Goal: Task Accomplishment & Management: Complete application form

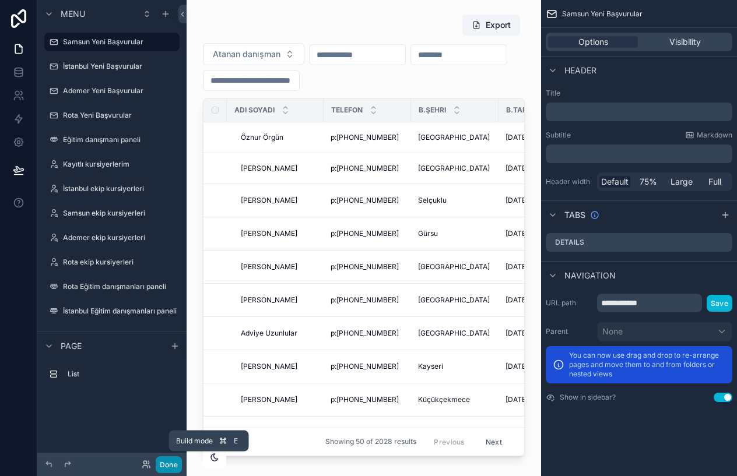
click at [169, 467] on button "Done" at bounding box center [169, 465] width 26 height 17
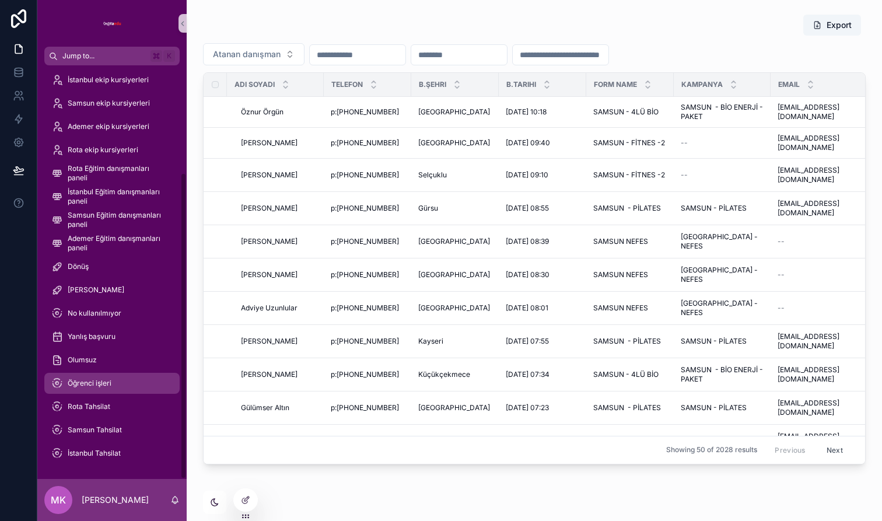
click at [107, 379] on span "Öğrenci işleri" at bounding box center [90, 382] width 44 height 9
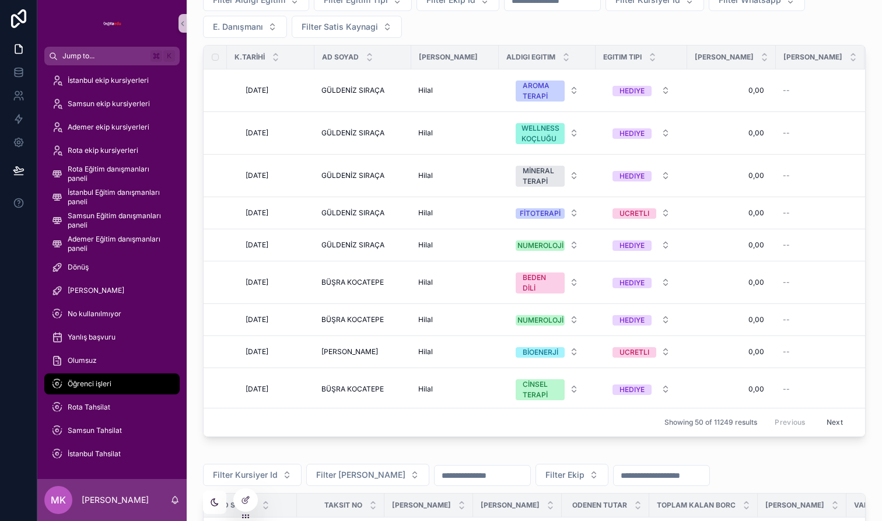
scroll to position [548, 0]
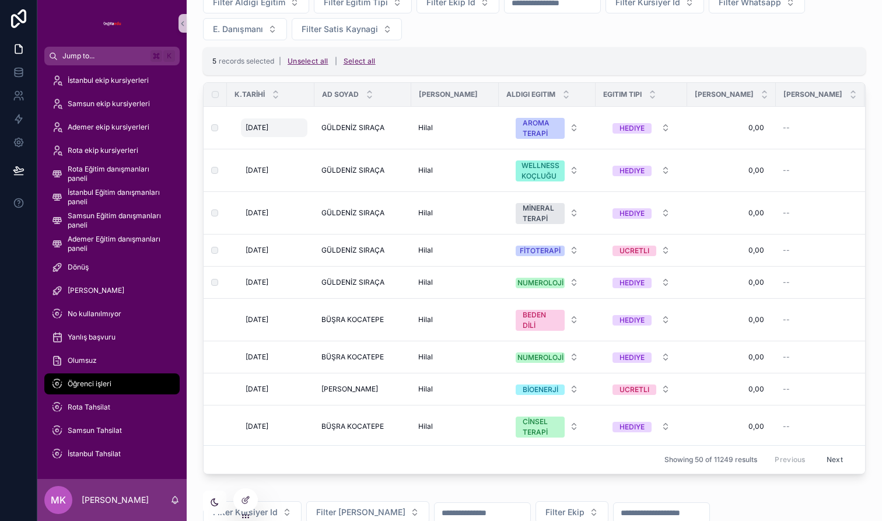
click at [291, 126] on div "[DATE] [DATE]" at bounding box center [274, 127] width 66 height 19
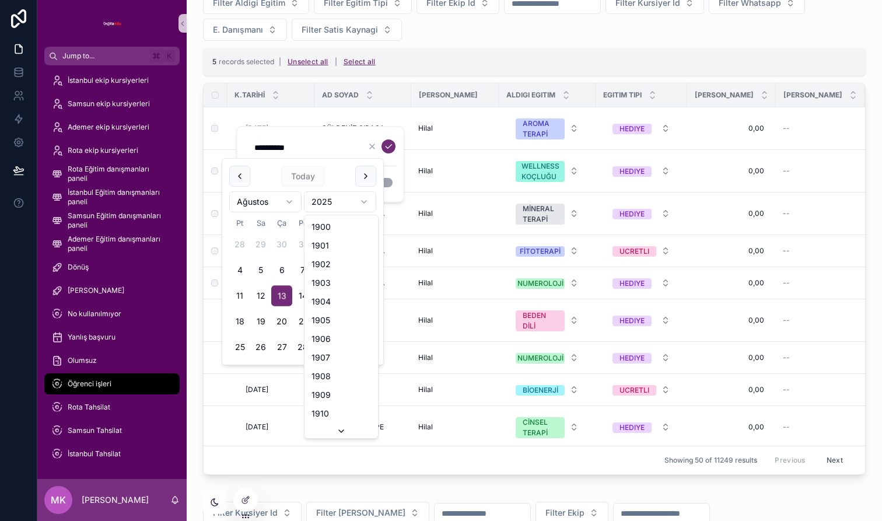
click at [337, 204] on html "Jump to... K Samsun Yeni Başvurular İstanbul Yeni Başvurular Ademer Yeni Başvur…" at bounding box center [441, 260] width 882 height 521
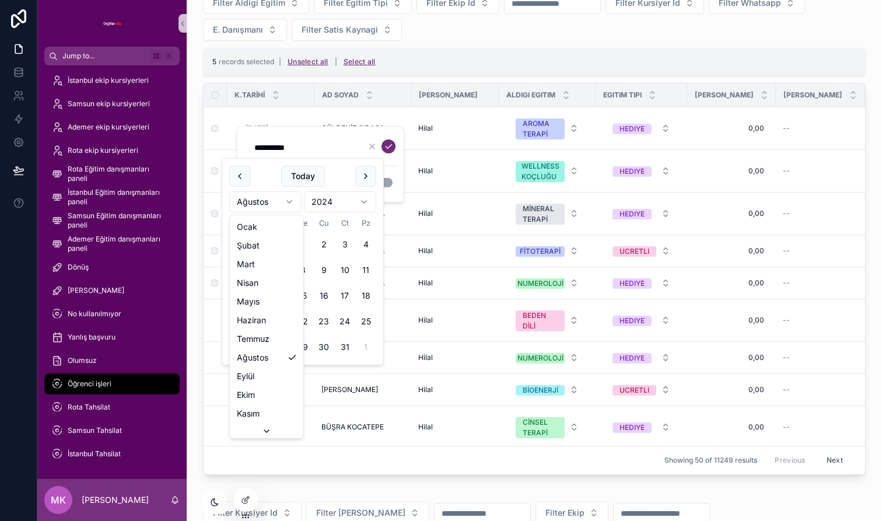
click at [278, 198] on html "Jump to... K Samsun Yeni Başvurular İstanbul Yeni Başvurular Ademer Yeni Başvur…" at bounding box center [441, 260] width 882 height 521
click at [282, 323] on button "20" at bounding box center [281, 321] width 21 height 21
type input "**********"
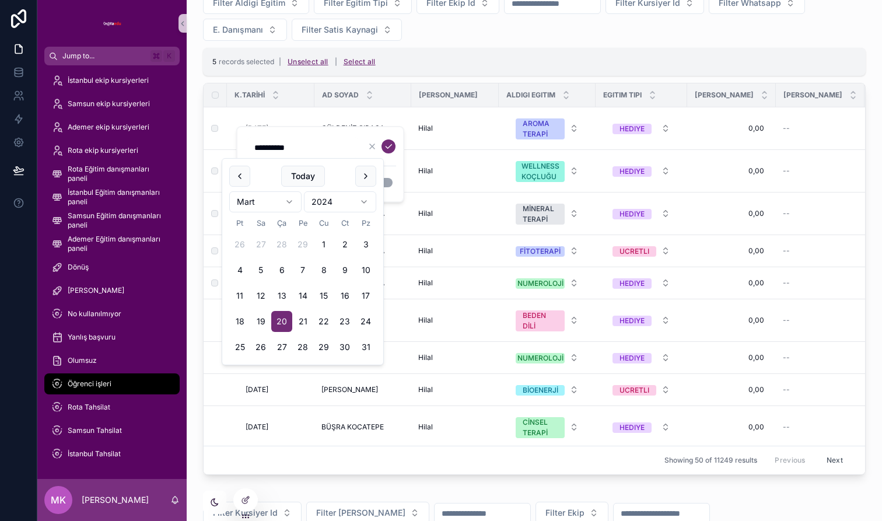
click at [390, 167] on div "**********" at bounding box center [321, 163] width 149 height 55
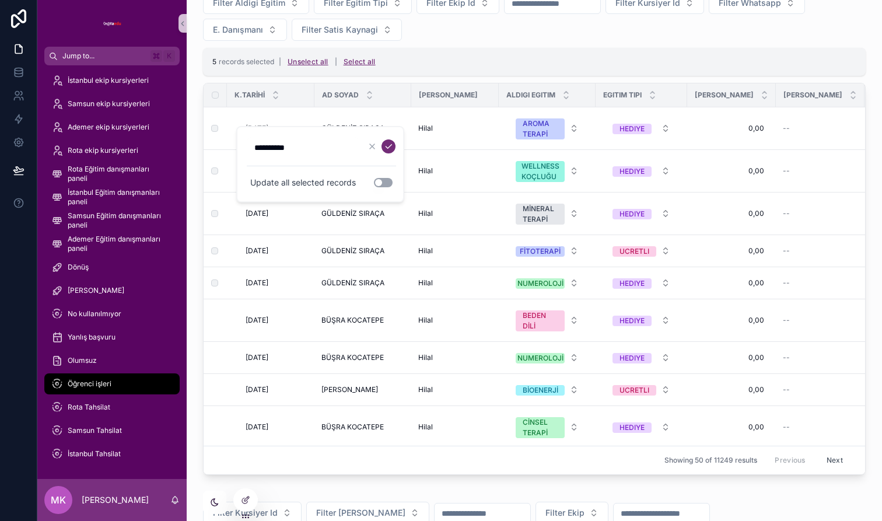
click at [385, 183] on button "Use setting" at bounding box center [383, 182] width 19 height 9
click at [388, 148] on icon "scrollable content" at bounding box center [388, 147] width 6 height 4
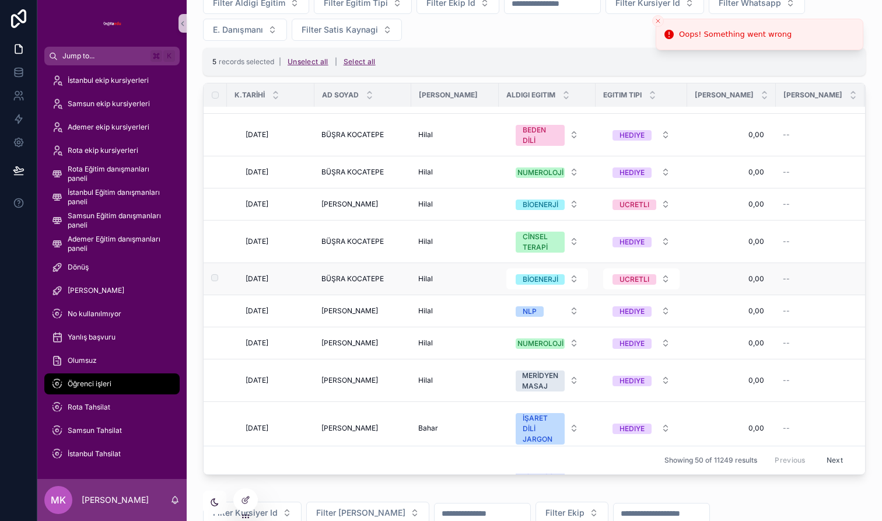
scroll to position [201, 0]
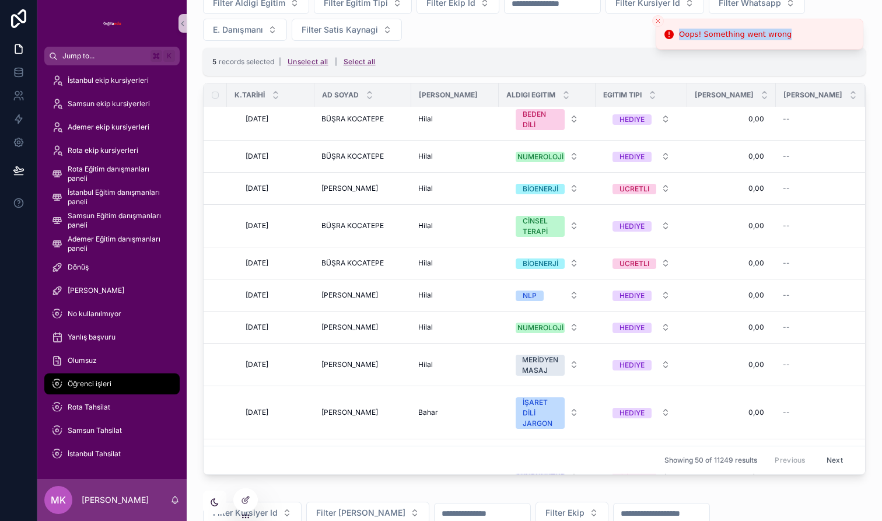
drag, startPoint x: 739, startPoint y: 31, endPoint x: 805, endPoint y: 32, distance: 66.5
click at [736, 32] on li "Oops! Something went wrong" at bounding box center [759, 34] width 208 height 31
click at [553, 79] on div "Export Filter Aldigi Egitim Filter Egitim Tipi Filter Ekip Id Filter Kursiyer I…" at bounding box center [534, 219] width 662 height 512
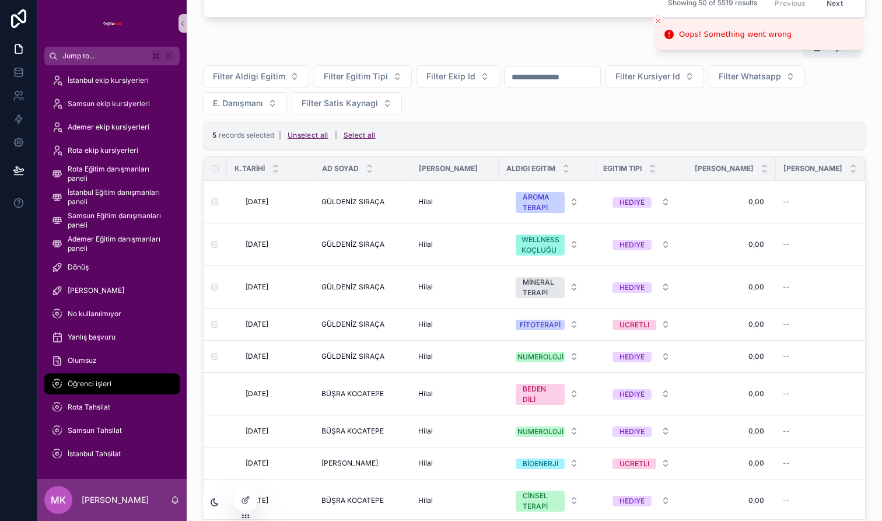
scroll to position [456, 0]
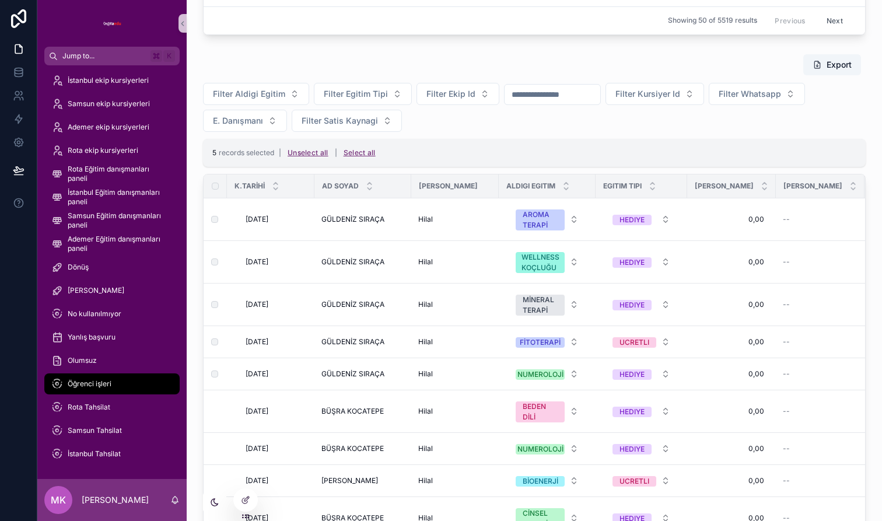
click at [227, 224] on td "[DATE] [DATE]" at bounding box center [270, 219] width 87 height 43
click at [299, 152] on button "Unselect all" at bounding box center [307, 153] width 49 height 19
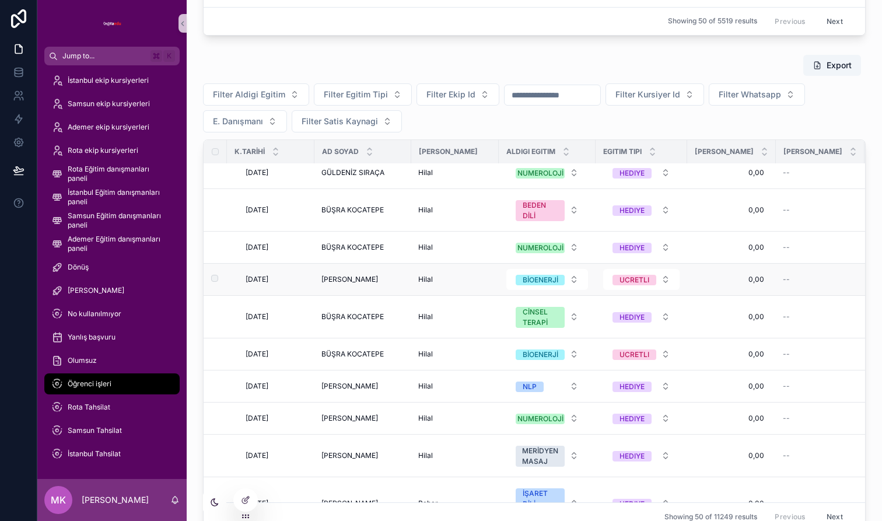
scroll to position [169, 0]
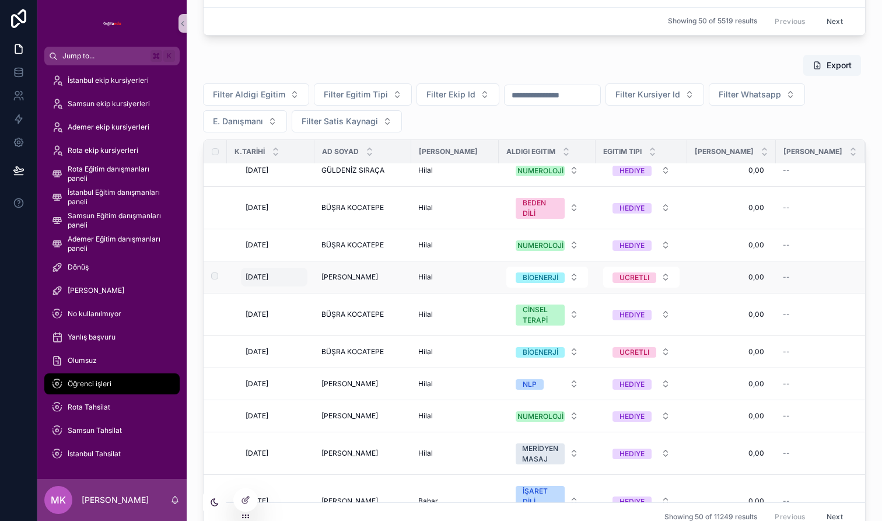
click at [268, 282] on span "[DATE]" at bounding box center [256, 276] width 23 height 9
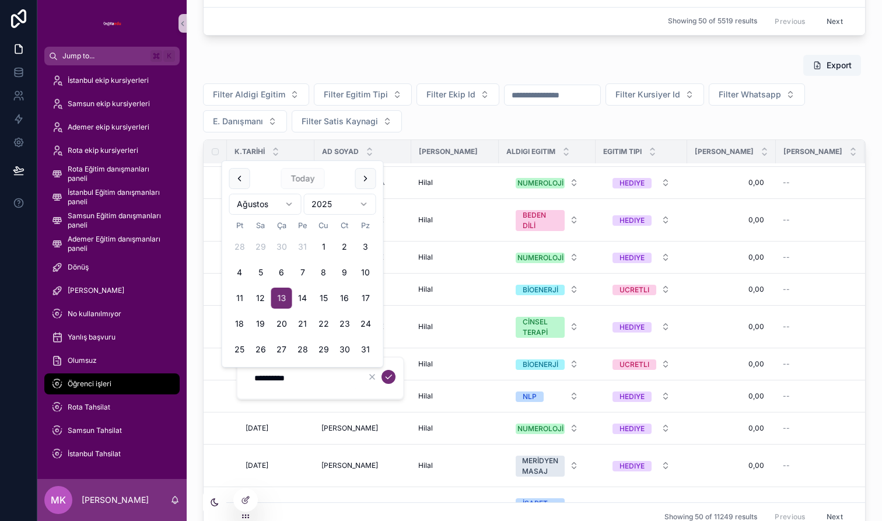
click at [377, 387] on form "**********" at bounding box center [321, 378] width 149 height 22
click at [344, 377] on input "**********" at bounding box center [302, 378] width 111 height 16
click at [364, 388] on form "**********" at bounding box center [321, 378] width 149 height 22
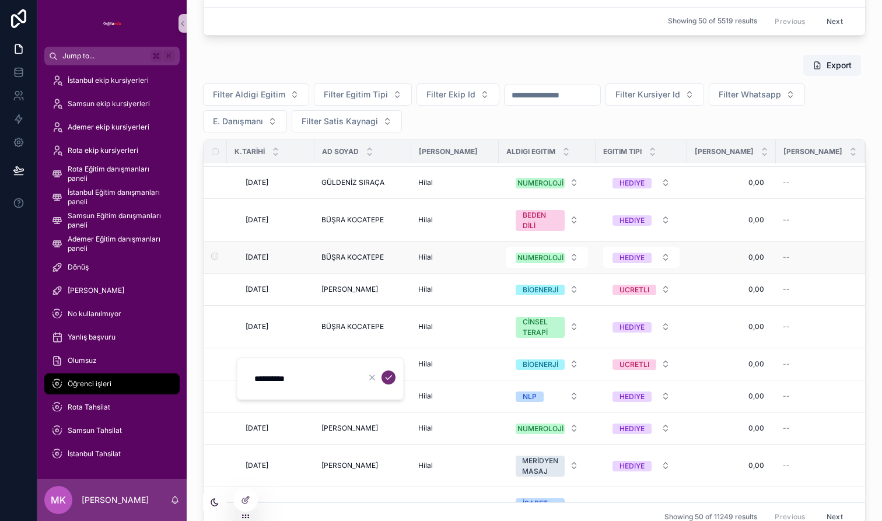
click at [217, 273] on td "scrollable content" at bounding box center [215, 257] width 23 height 32
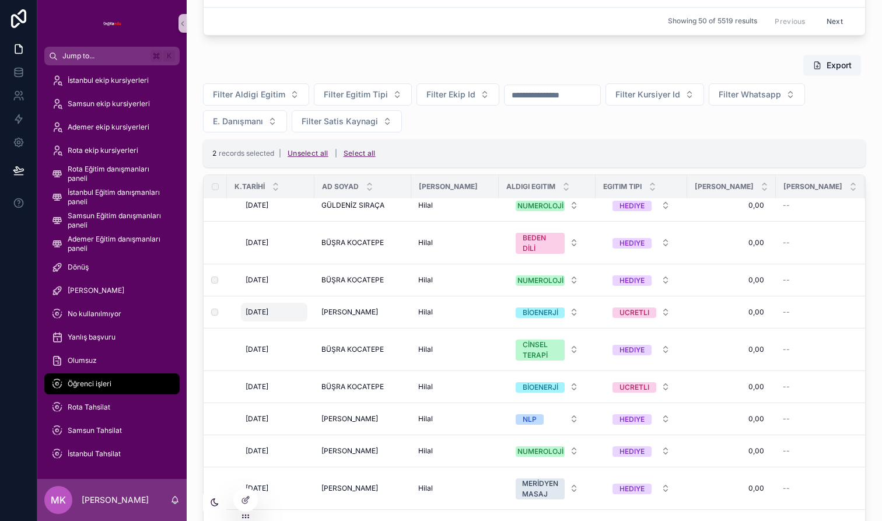
scroll to position [171, 0]
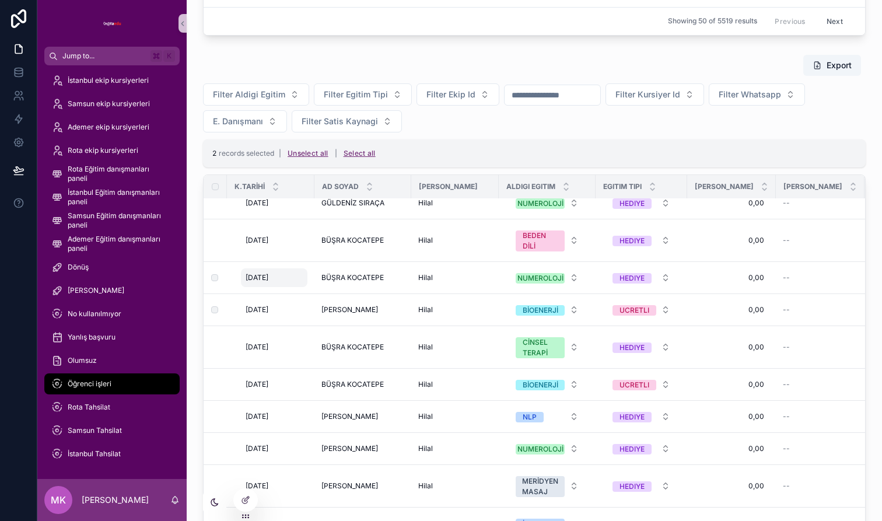
click at [284, 287] on div "[DATE] [DATE]" at bounding box center [274, 277] width 66 height 19
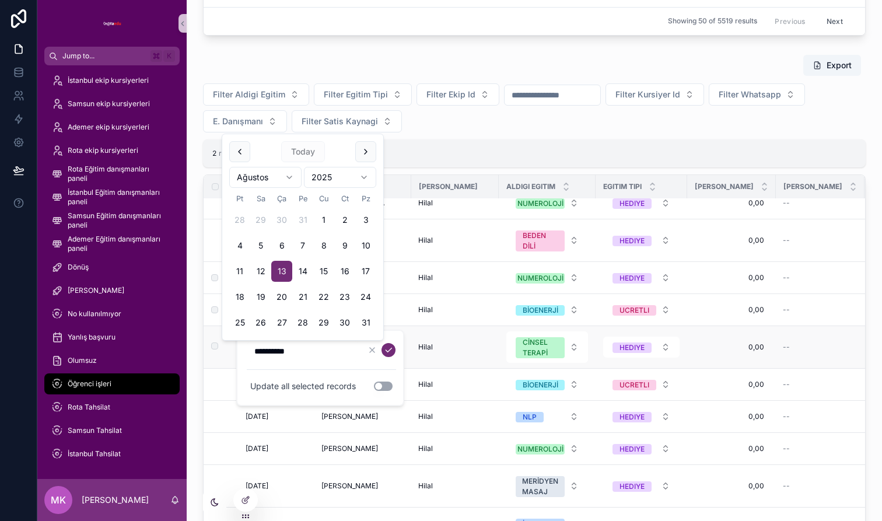
click at [207, 368] on td "scrollable content" at bounding box center [215, 346] width 23 height 43
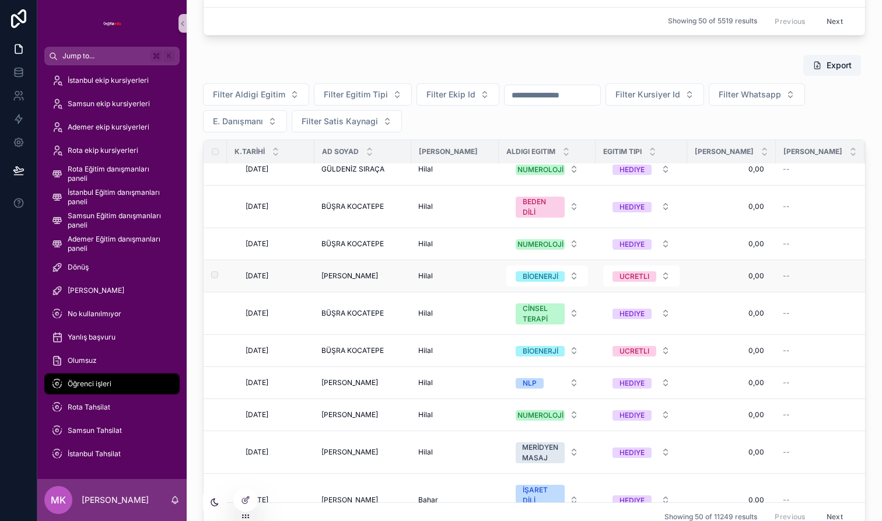
scroll to position [186, 0]
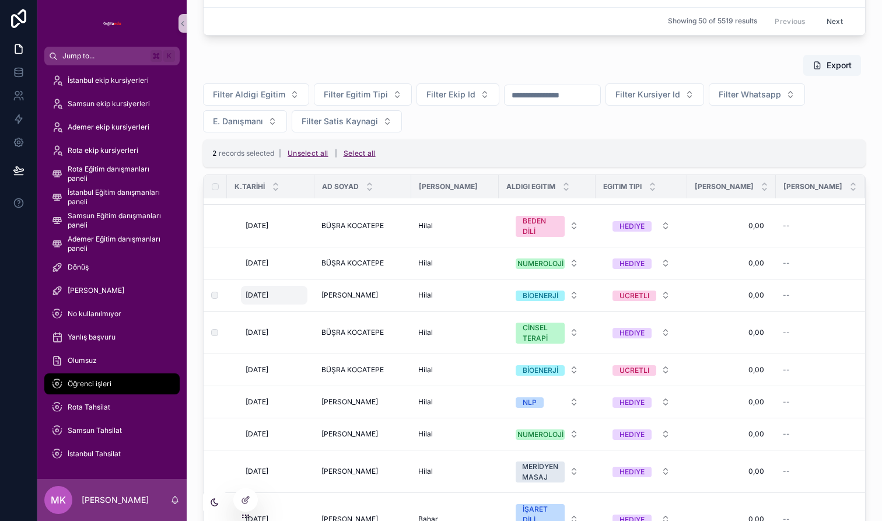
click at [265, 300] on span "[DATE]" at bounding box center [256, 294] width 23 height 9
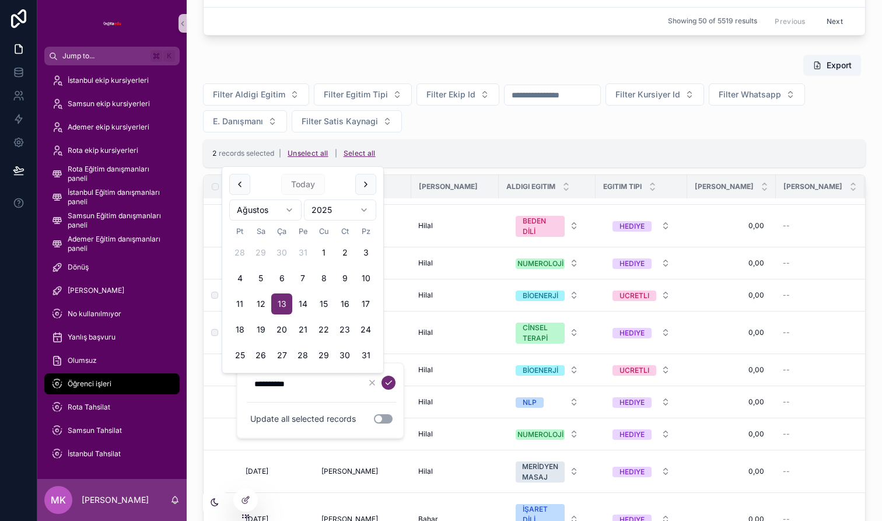
click at [213, 353] on td "scrollable content" at bounding box center [215, 332] width 23 height 43
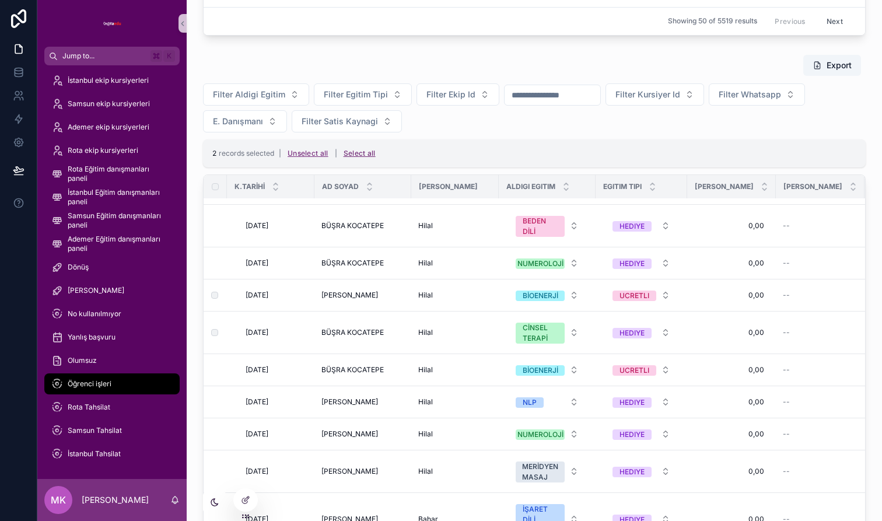
click at [306, 153] on button "Unselect all" at bounding box center [307, 153] width 49 height 19
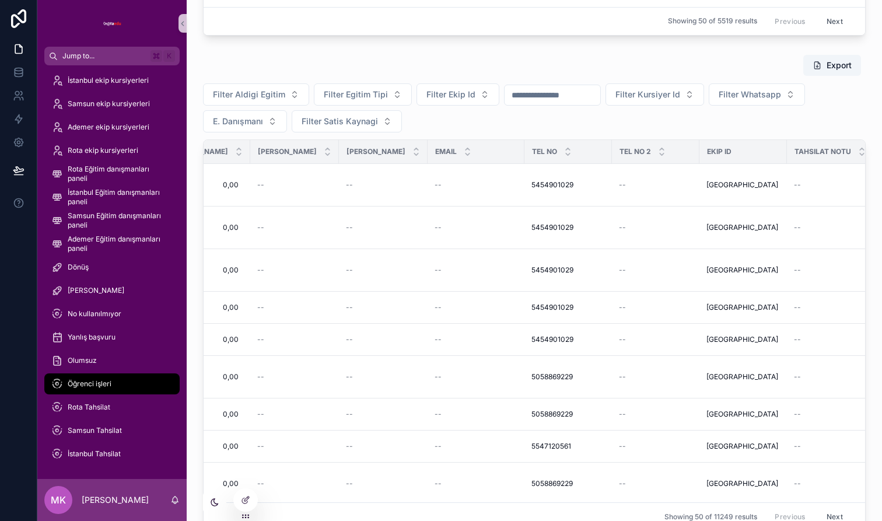
scroll to position [0, 529]
